Goal: Information Seeking & Learning: Learn about a topic

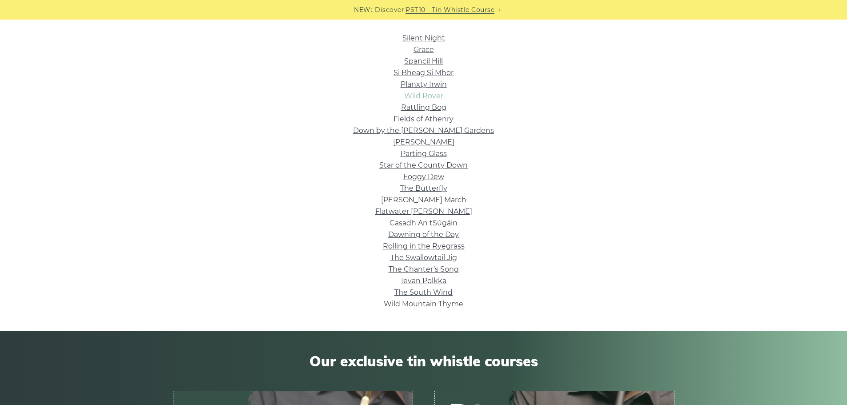
click at [438, 96] on link "Wild Rover" at bounding box center [423, 96] width 39 height 8
click at [426, 72] on link "Si­ Bheag Si­ Mhor" at bounding box center [423, 72] width 60 height 8
click at [451, 12] on link "PST10 - Tin Whistle Course" at bounding box center [449, 10] width 89 height 10
click at [431, 121] on link "Fields of Athenry" at bounding box center [423, 119] width 60 height 8
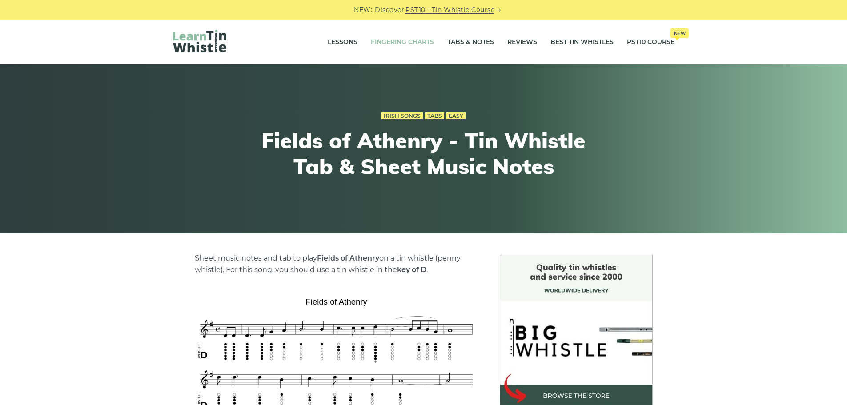
click at [389, 41] on link "Fingering Charts" at bounding box center [402, 42] width 63 height 22
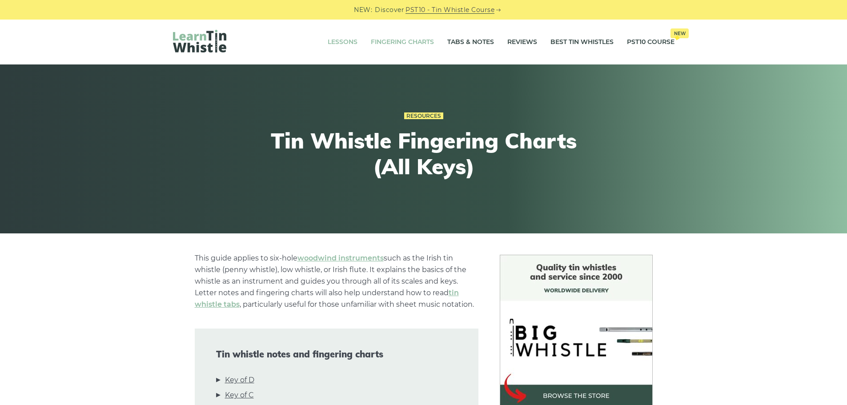
click at [339, 41] on link "Lessons" at bounding box center [343, 42] width 30 height 22
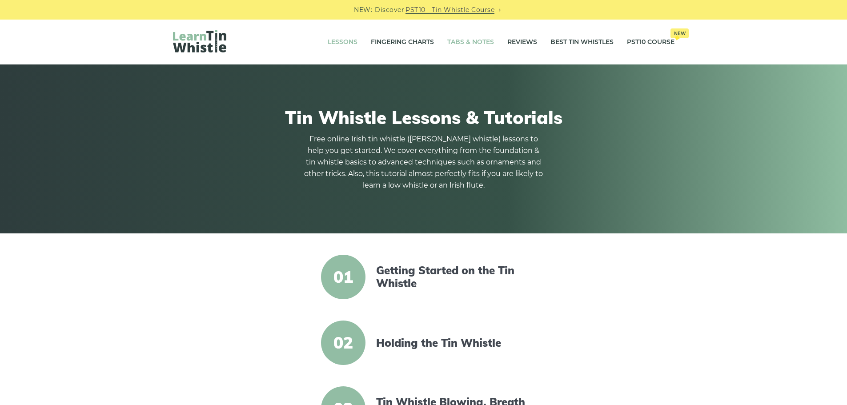
click at [468, 46] on link "Tabs & Notes" at bounding box center [470, 42] width 47 height 22
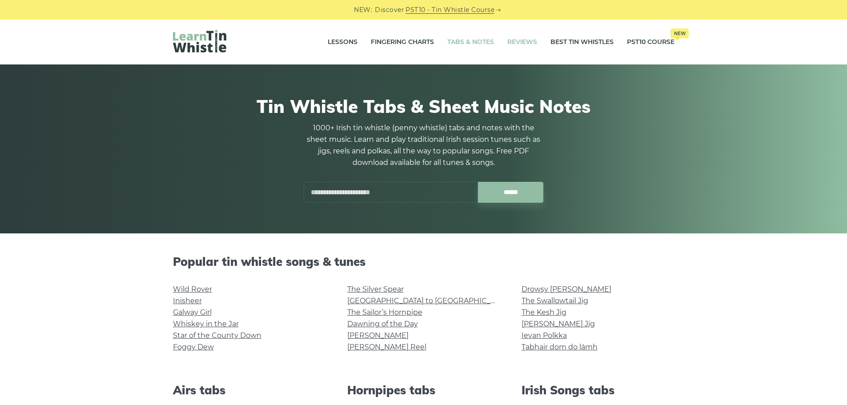
click at [517, 44] on link "Reviews" at bounding box center [522, 42] width 30 height 22
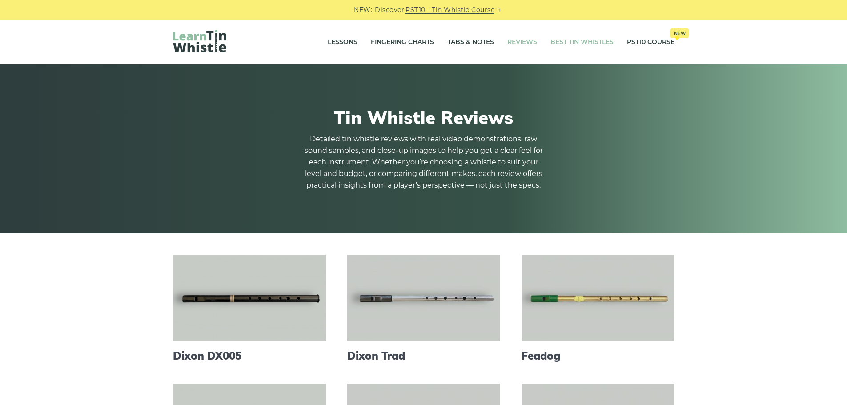
click at [569, 43] on link "Best Tin Whistles" at bounding box center [581, 42] width 63 height 22
